Goal: Task Accomplishment & Management: Use online tool/utility

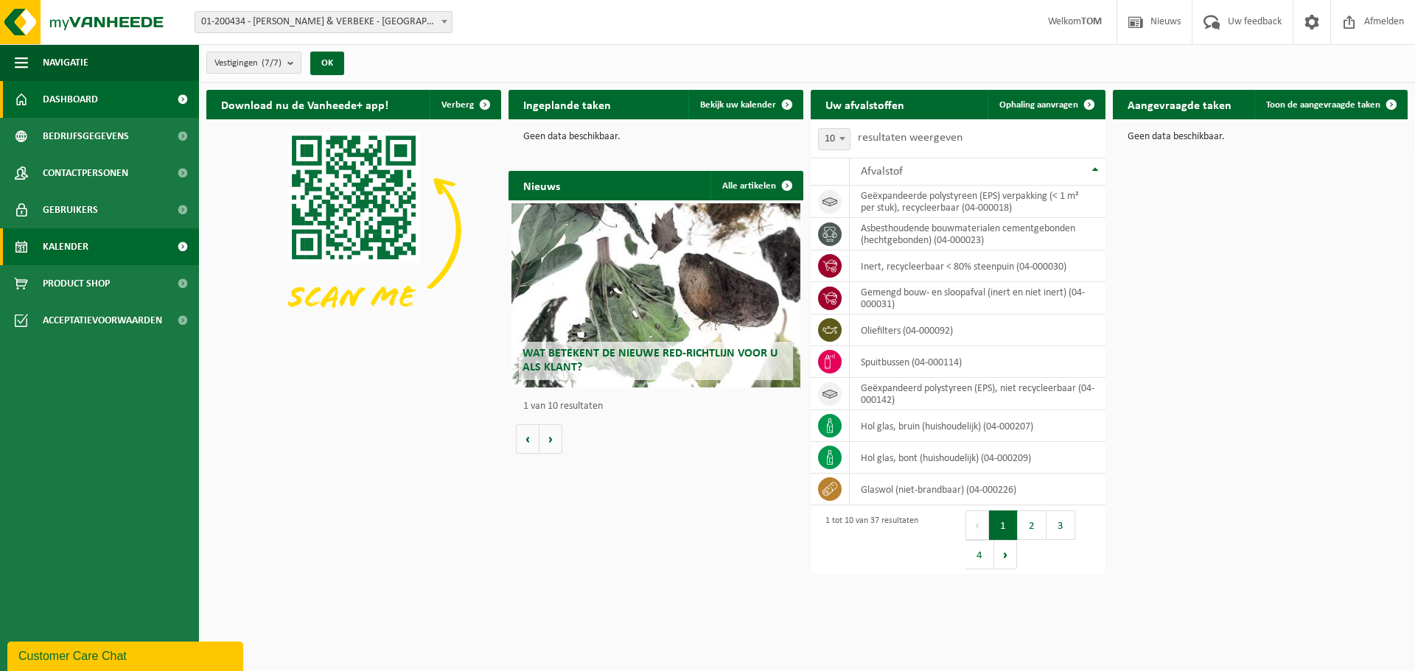
click at [56, 242] on span "Kalender" at bounding box center [66, 246] width 46 height 37
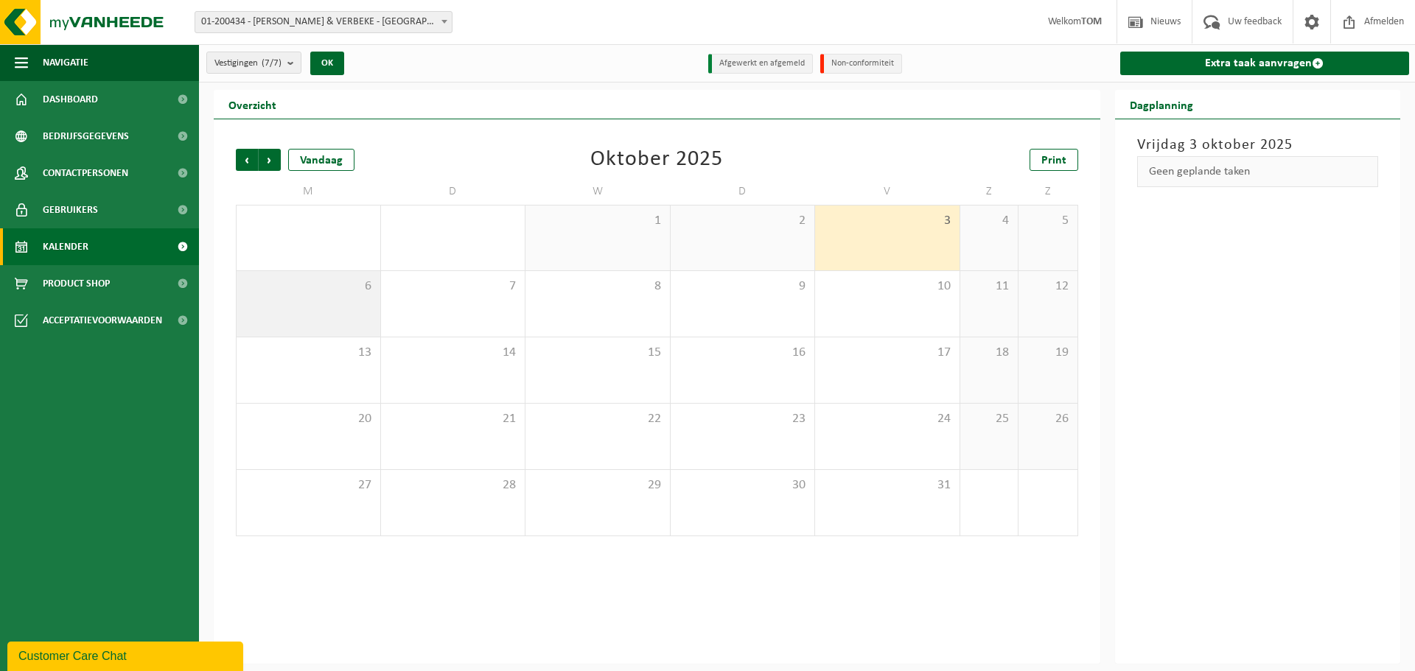
click at [305, 303] on div "6" at bounding box center [309, 304] width 144 height 66
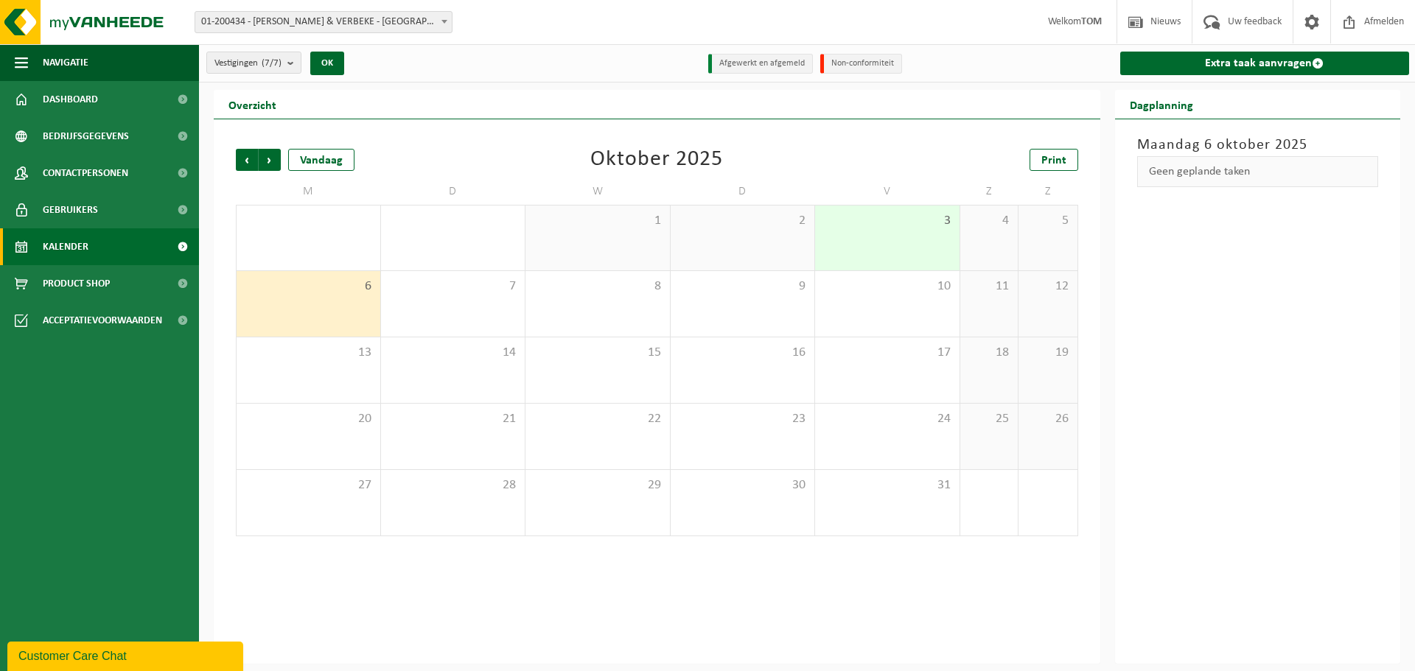
click at [326, 301] on div "6" at bounding box center [309, 304] width 144 height 66
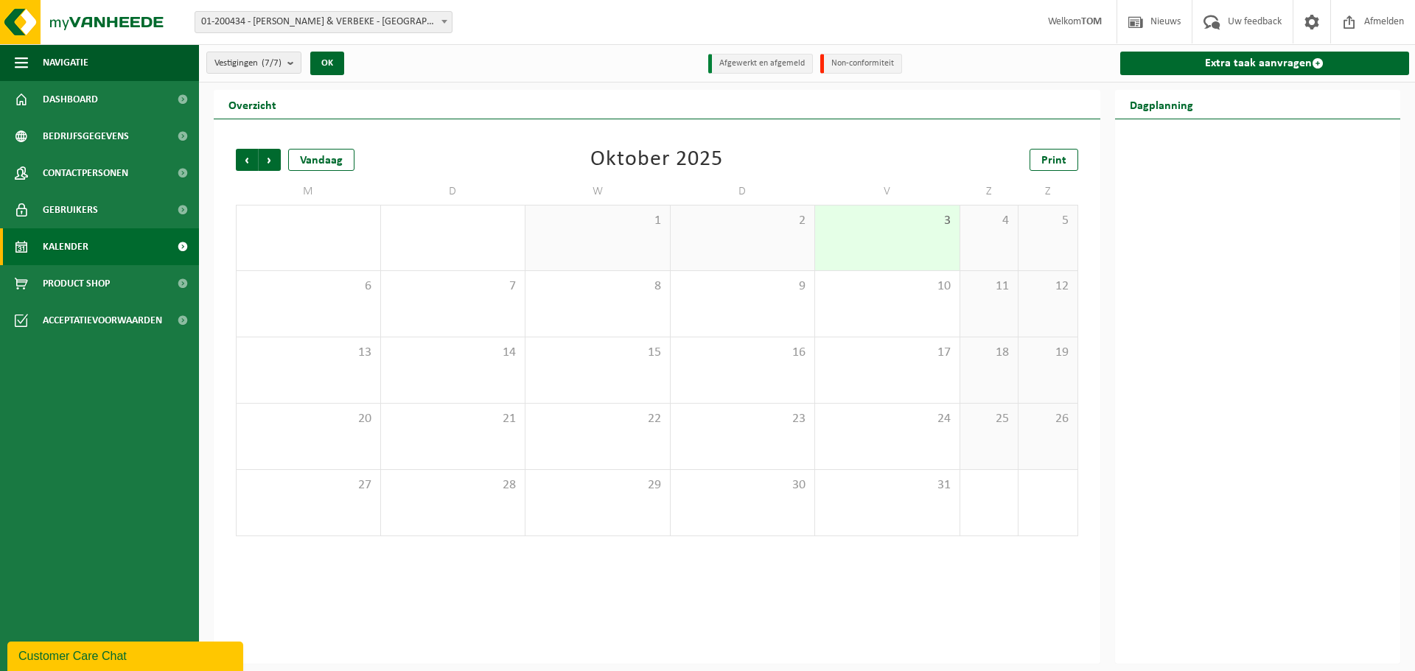
click at [285, 25] on span "01-200434 - [PERSON_NAME] & VERBEKE - [GEOGRAPHIC_DATA]" at bounding box center [323, 22] width 256 height 21
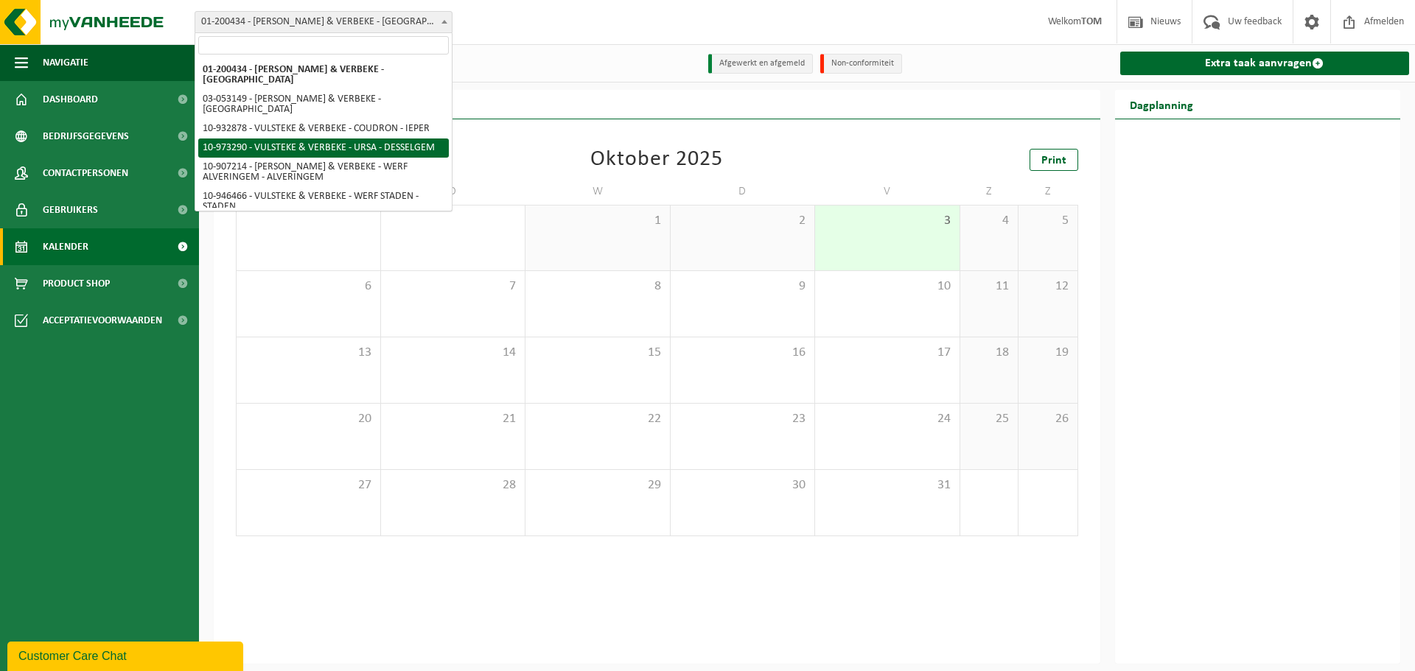
select select "156880"
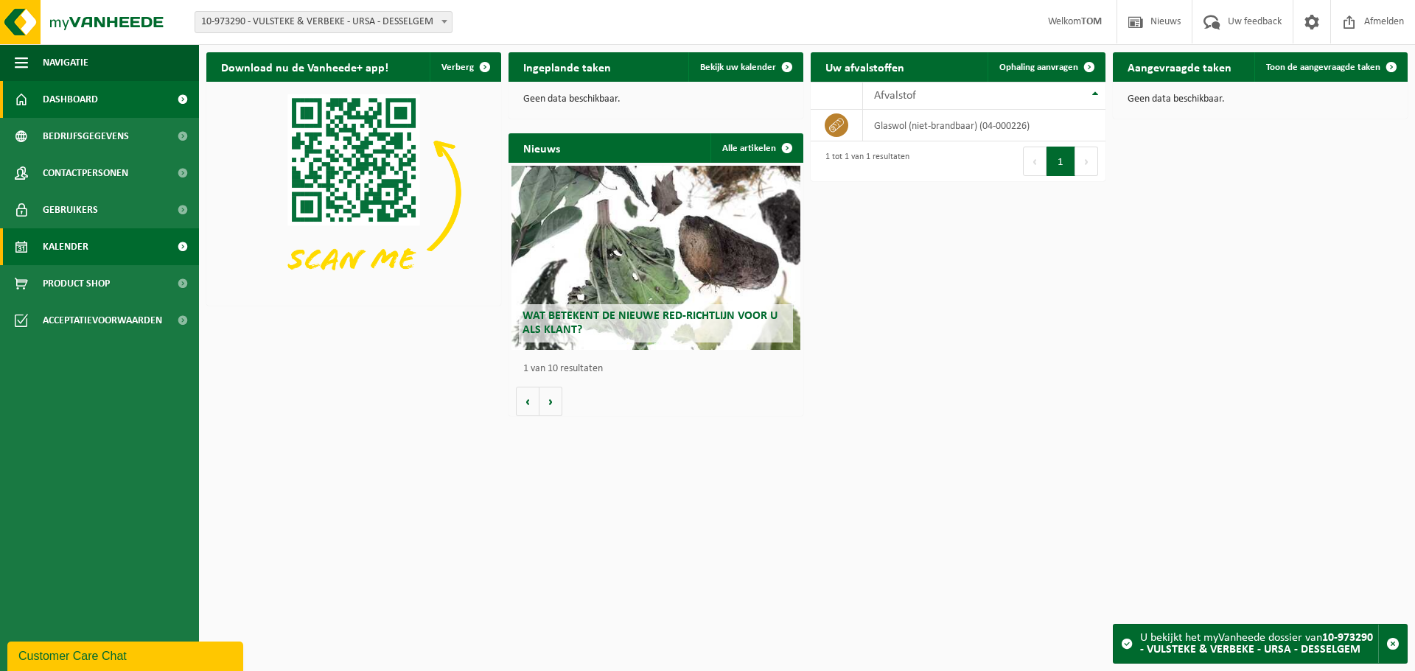
click at [76, 248] on span "Kalender" at bounding box center [66, 246] width 46 height 37
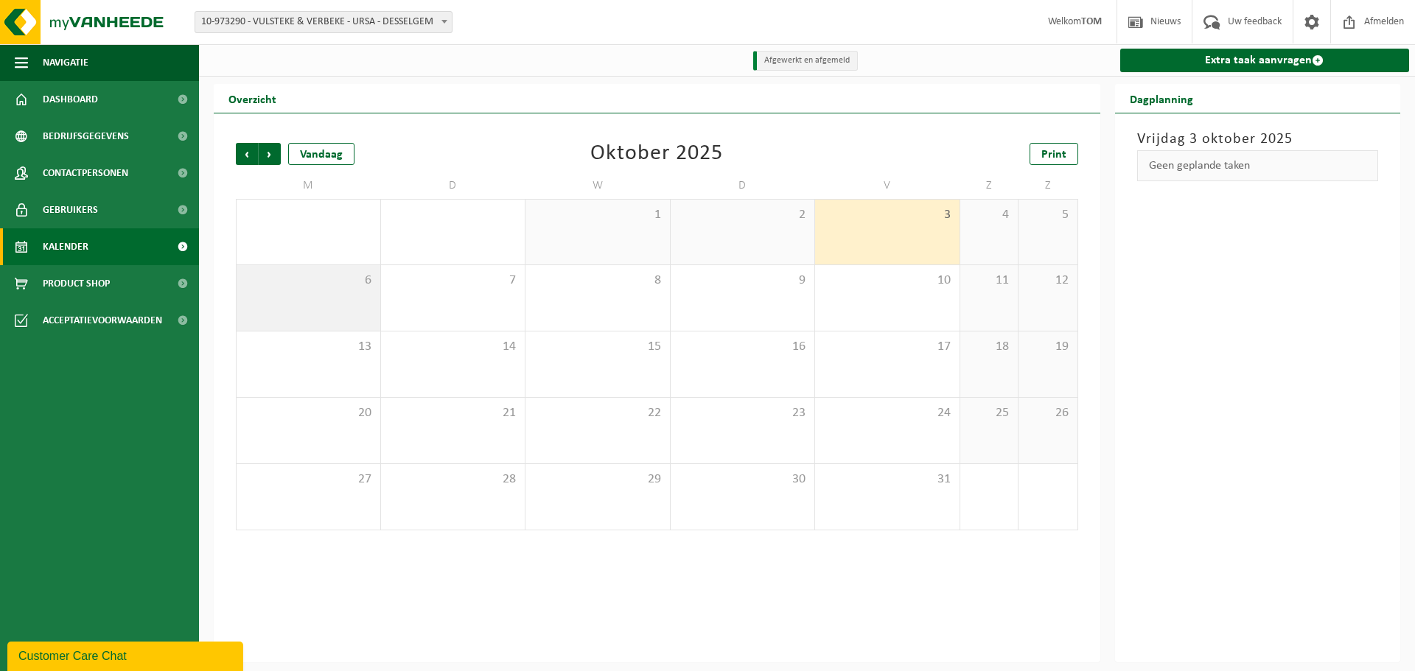
click at [355, 282] on span "6" at bounding box center [308, 281] width 129 height 16
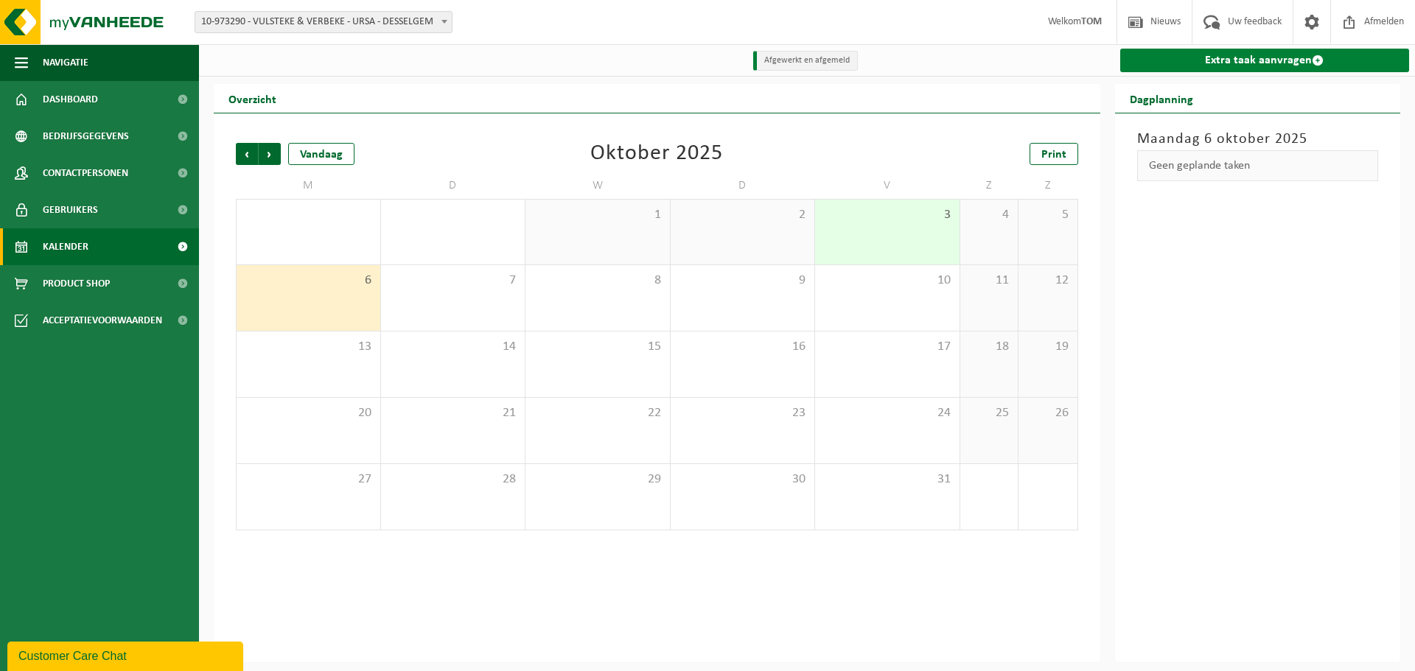
click at [1264, 63] on link "Extra taak aanvragen" at bounding box center [1265, 61] width 290 height 24
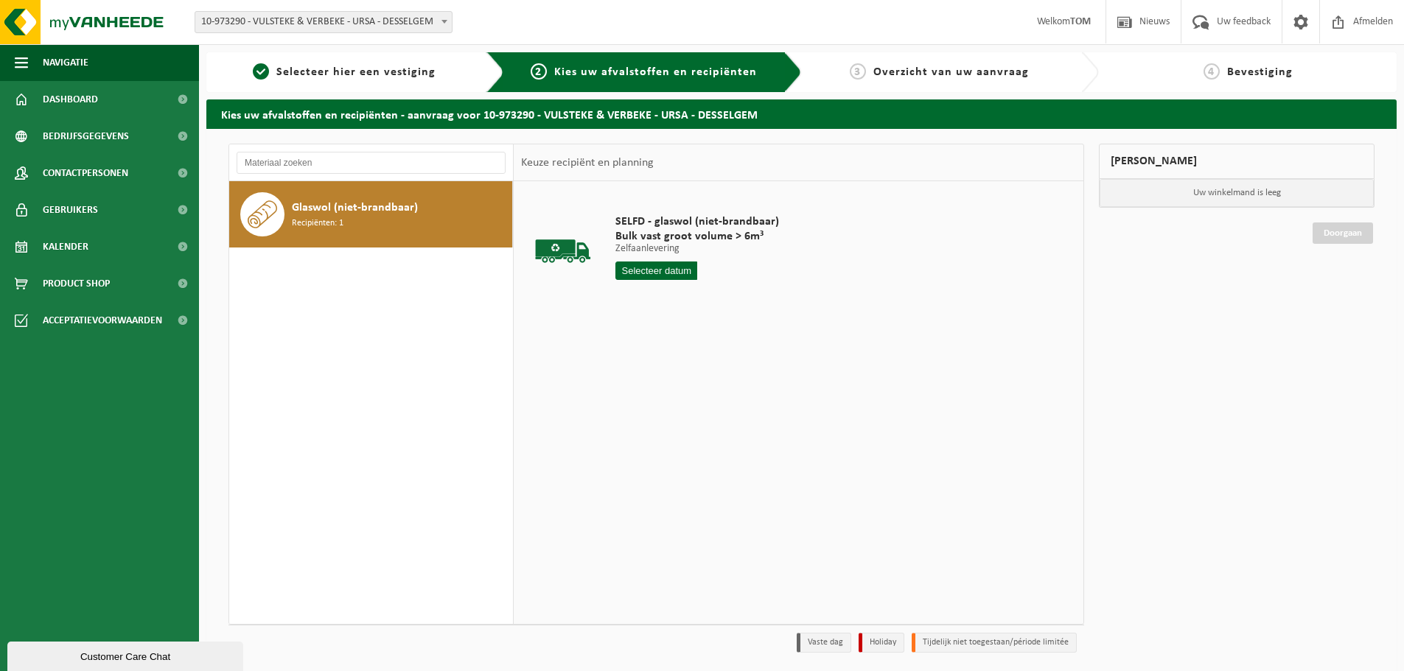
click at [406, 213] on span "Glaswol (niet-brandbaar)" at bounding box center [355, 208] width 126 height 18
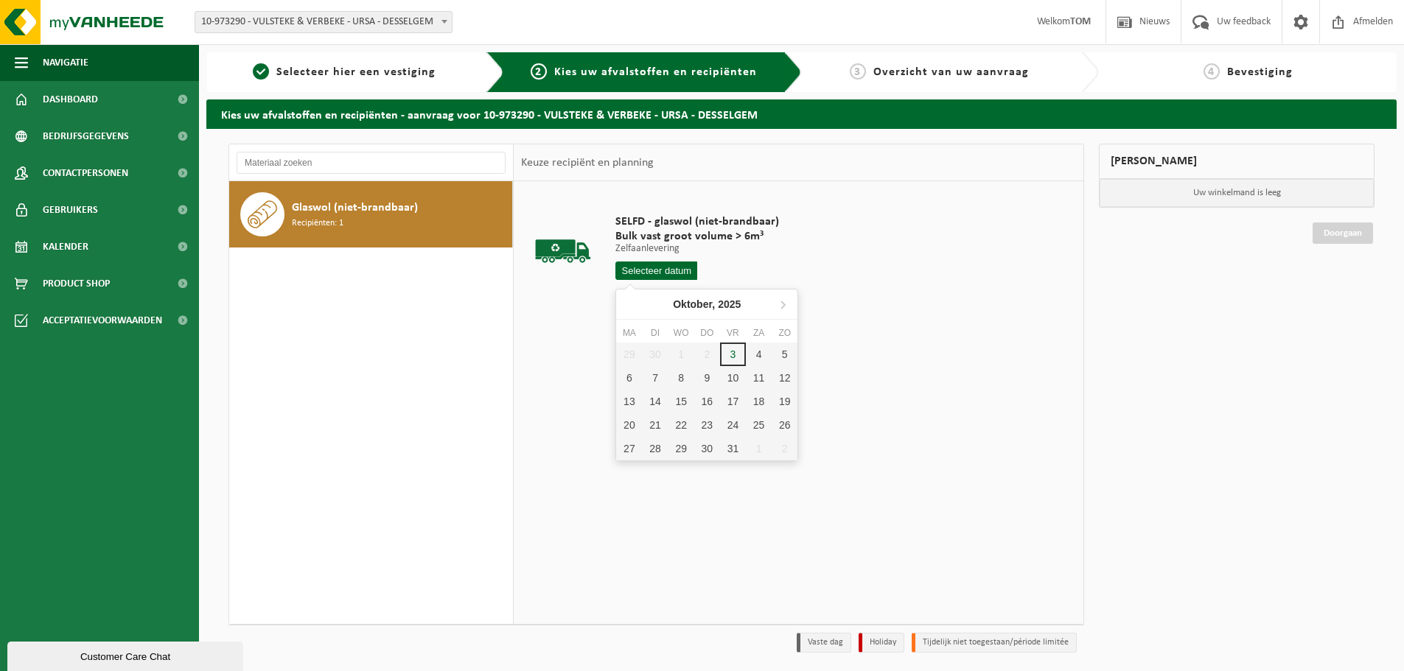
click at [671, 267] on input "text" at bounding box center [656, 271] width 82 height 18
click at [624, 380] on div "6" at bounding box center [629, 378] width 26 height 24
type input "Van 2025-10-06"
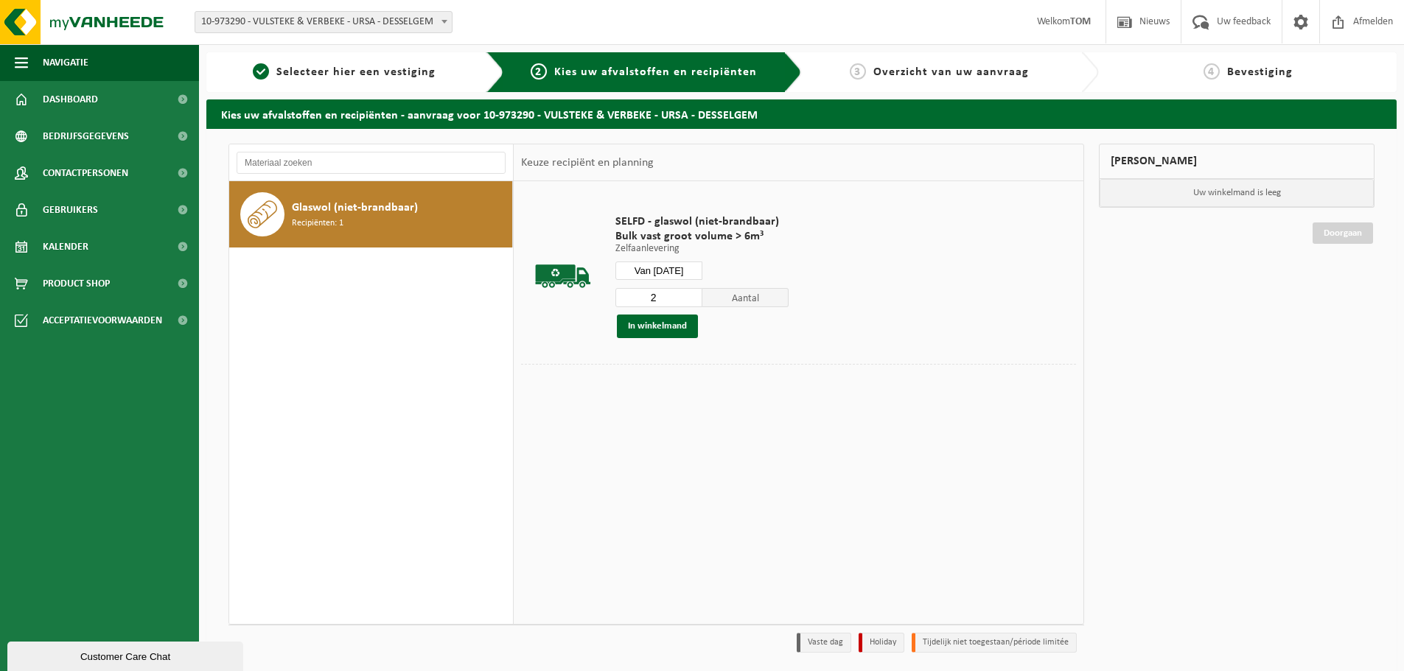
type input "2"
click at [688, 293] on input "2" at bounding box center [658, 297] width 87 height 19
click at [660, 326] on button "In winkelmand" at bounding box center [657, 327] width 81 height 24
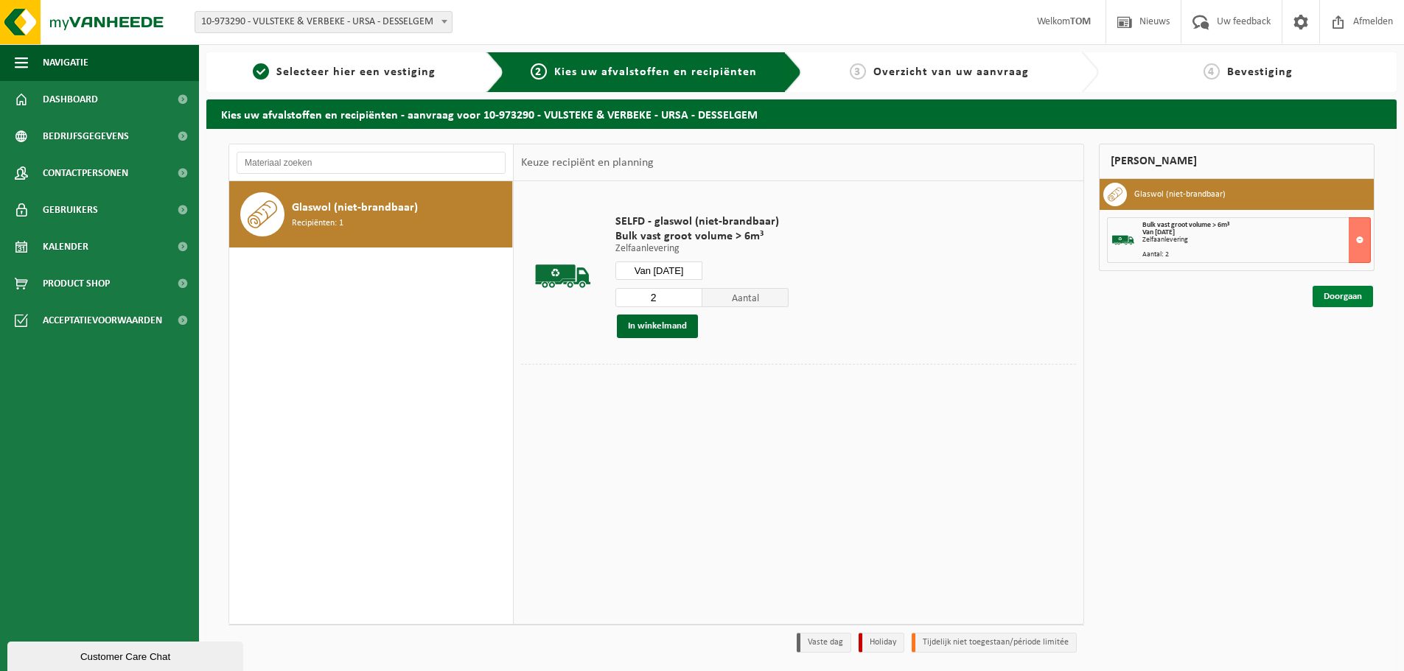
click at [1333, 294] on link "Doorgaan" at bounding box center [1343, 296] width 60 height 21
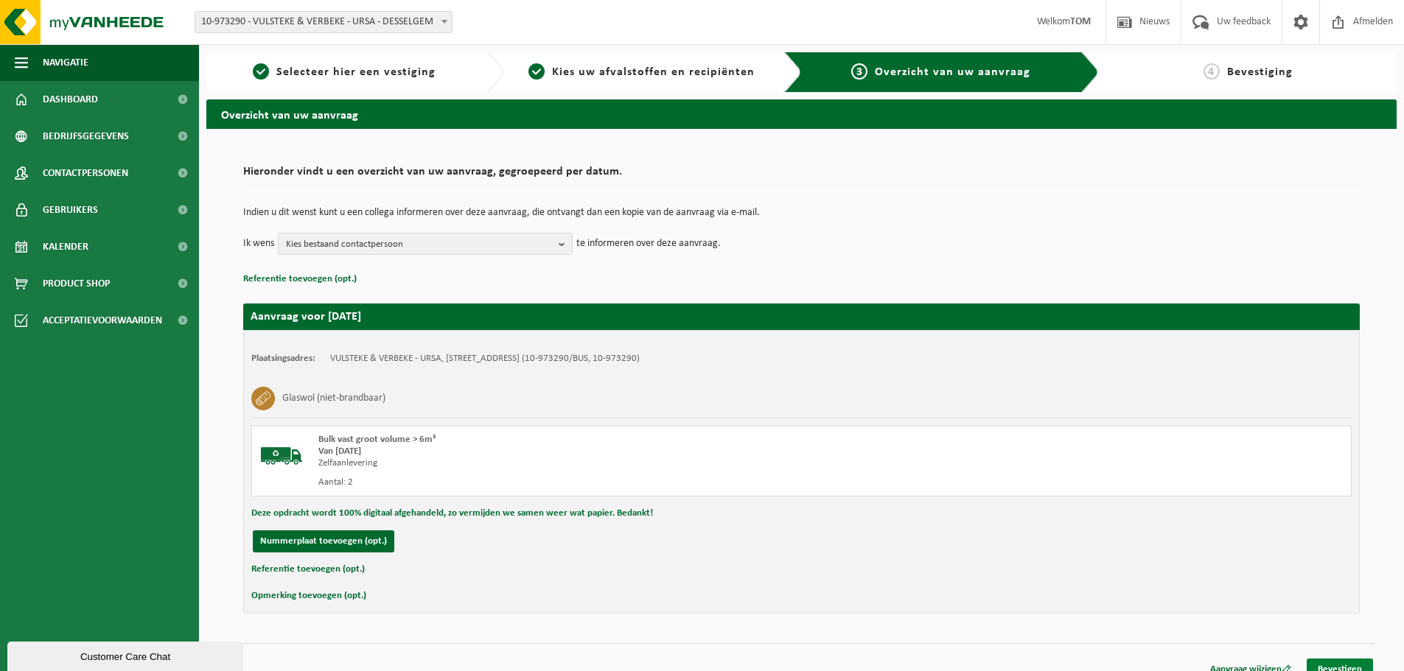
click at [1340, 662] on link "Bevestigen" at bounding box center [1340, 669] width 66 height 21
